Goal: Transaction & Acquisition: Purchase product/service

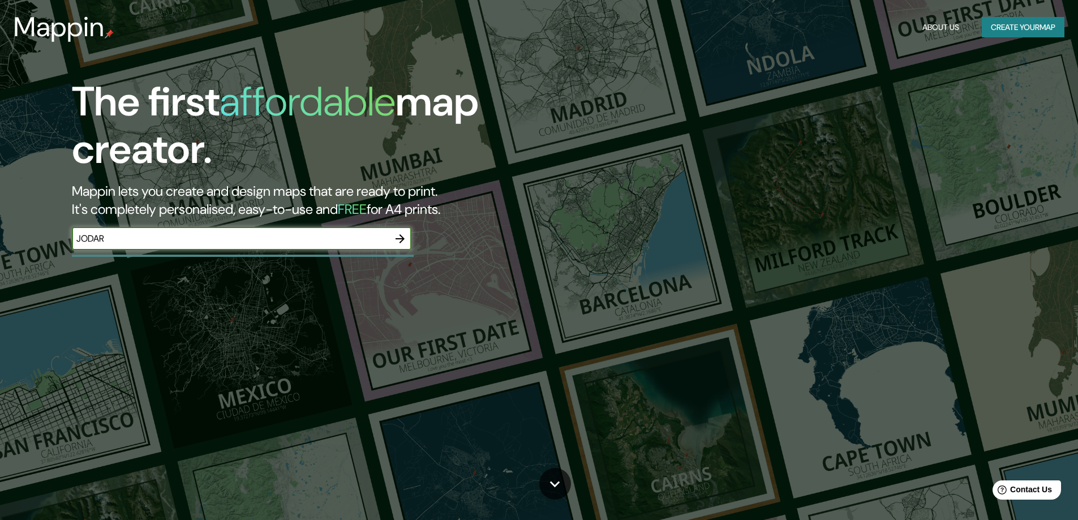
type input "JODAR"
click at [402, 234] on icon "button" at bounding box center [400, 239] width 14 height 14
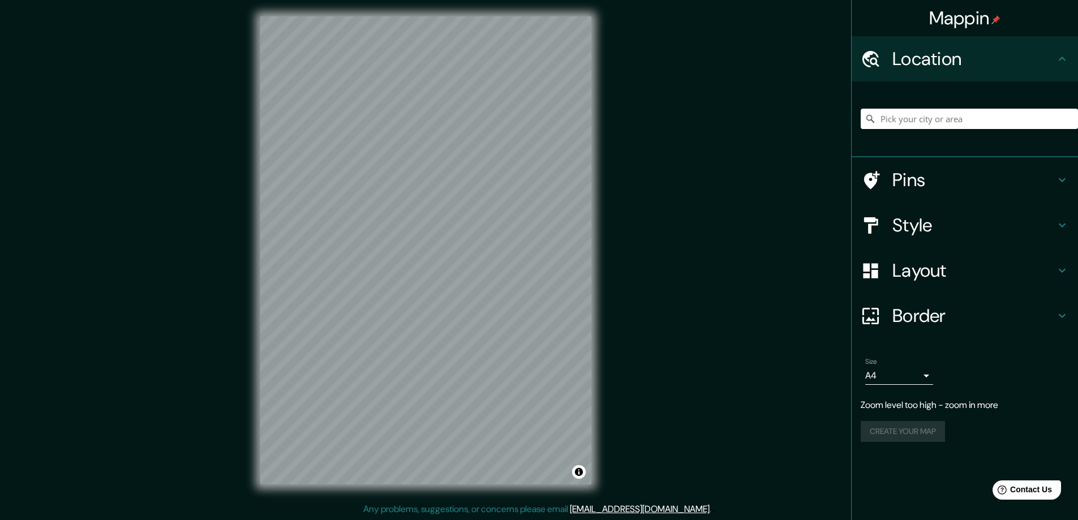
scroll to position [2, 0]
click at [903, 111] on input "Pick your city or area" at bounding box center [968, 119] width 217 height 20
click at [870, 118] on icon at bounding box center [869, 118] width 11 height 11
click at [871, 119] on icon at bounding box center [869, 118] width 11 height 11
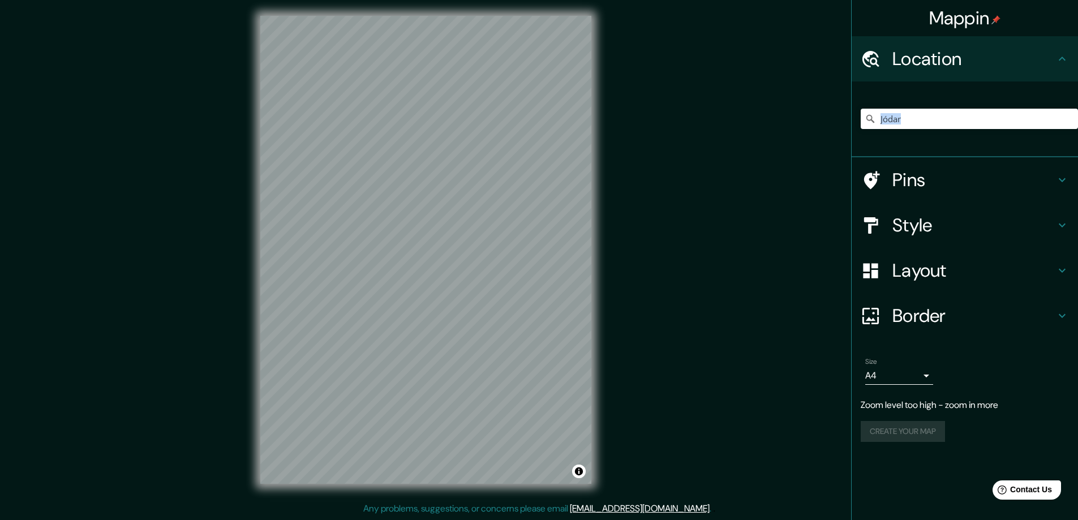
click at [871, 119] on icon at bounding box center [870, 119] width 8 height 8
click at [868, 120] on icon at bounding box center [870, 119] width 8 height 8
drag, startPoint x: 909, startPoint y: 122, endPoint x: 901, endPoint y: 124, distance: 8.2
click at [901, 123] on input "Jódar" at bounding box center [968, 119] width 217 height 20
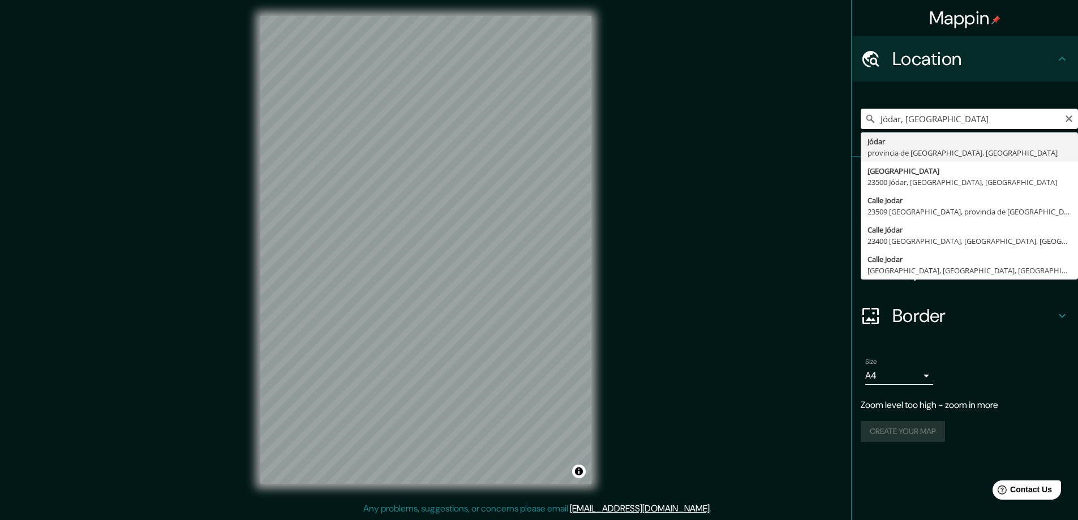
type input "[GEOGRAPHIC_DATA], provincia de [GEOGRAPHIC_DATA], [GEOGRAPHIC_DATA]"
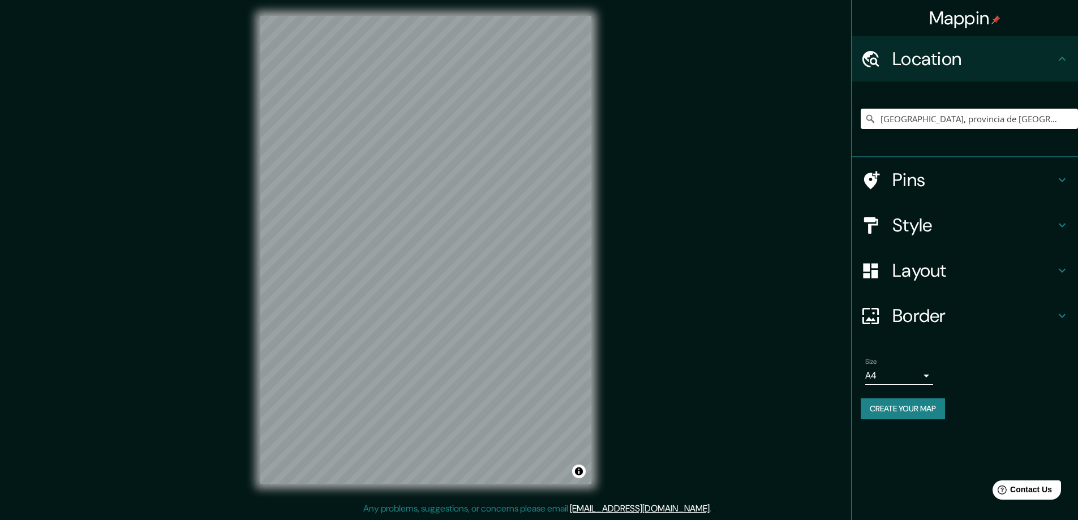
click at [922, 233] on h4 "Style" at bounding box center [973, 225] width 163 height 23
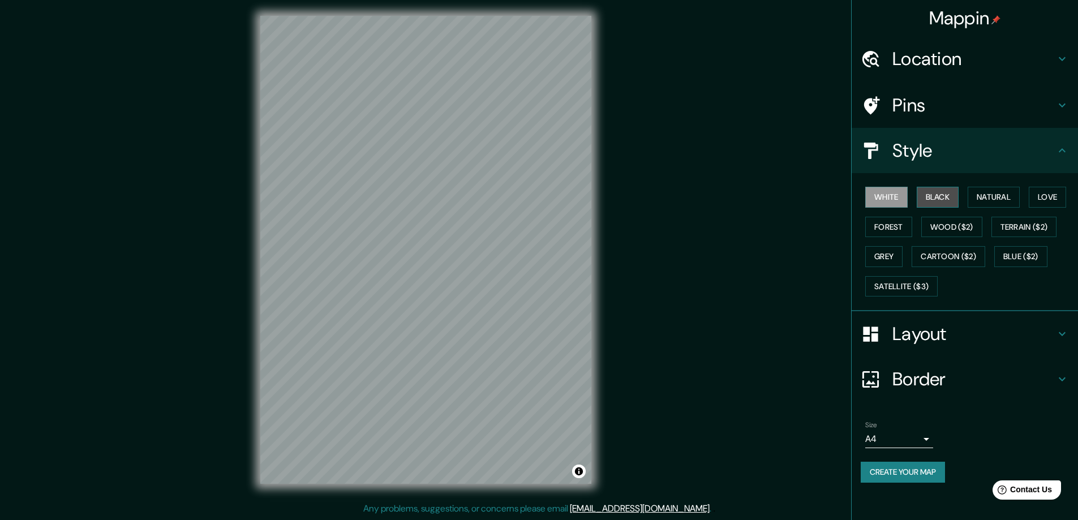
click at [935, 195] on button "Black" at bounding box center [937, 197] width 42 height 21
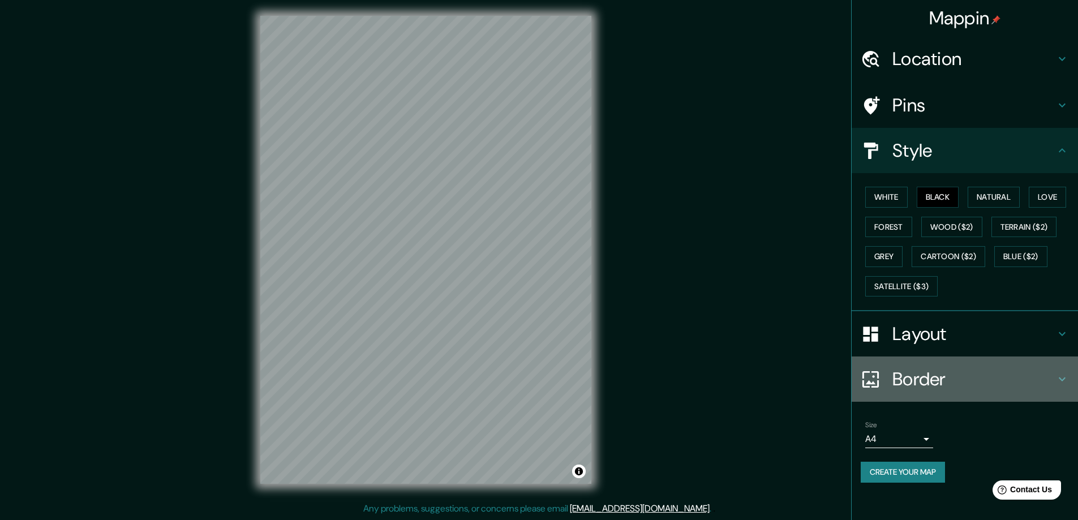
click at [938, 384] on h4 "Border" at bounding box center [973, 379] width 163 height 23
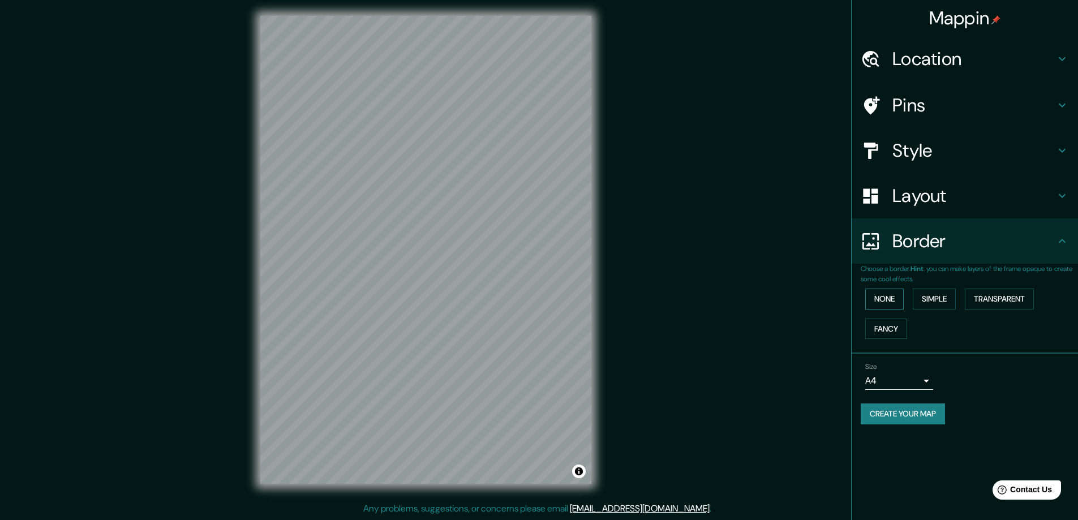
click at [892, 301] on button "None" at bounding box center [884, 299] width 38 height 21
click at [890, 326] on button "Fancy" at bounding box center [886, 328] width 42 height 21
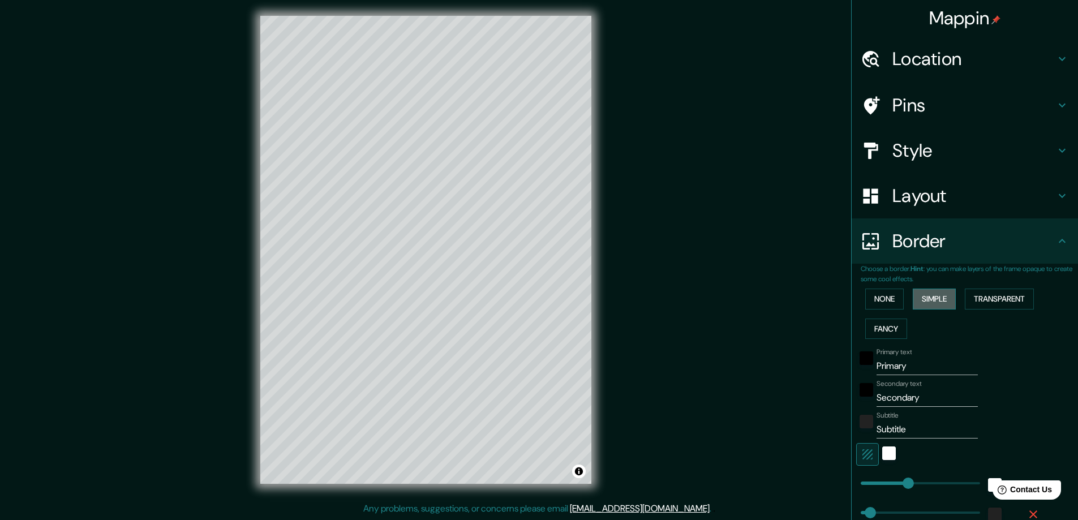
click at [932, 298] on button "Simple" at bounding box center [933, 299] width 43 height 21
click at [983, 296] on button "Transparent" at bounding box center [999, 299] width 69 height 21
type input "103"
drag, startPoint x: 905, startPoint y: 481, endPoint x: 873, endPoint y: 480, distance: 31.7
type input "47"
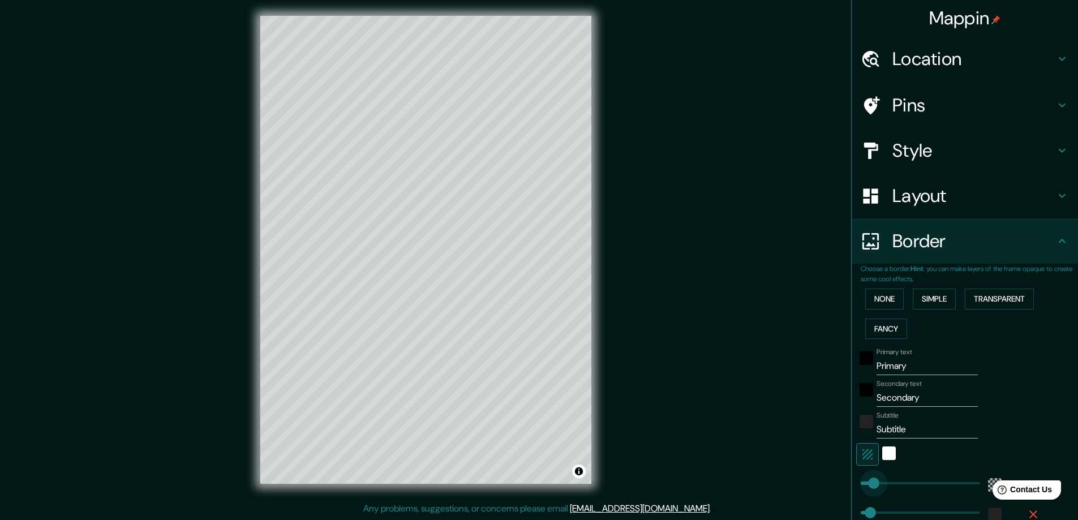
type input "44"
drag, startPoint x: 873, startPoint y: 480, endPoint x: 861, endPoint y: 481, distance: 11.9
type input "47"
